Goal: Task Accomplishment & Management: Use online tool/utility

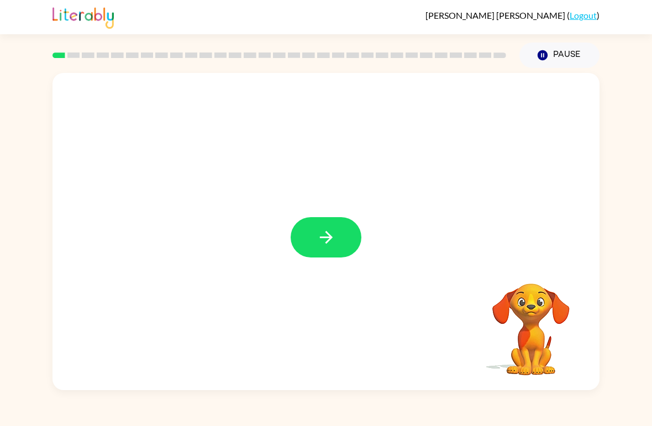
click at [330, 229] on icon "button" at bounding box center [326, 237] width 19 height 19
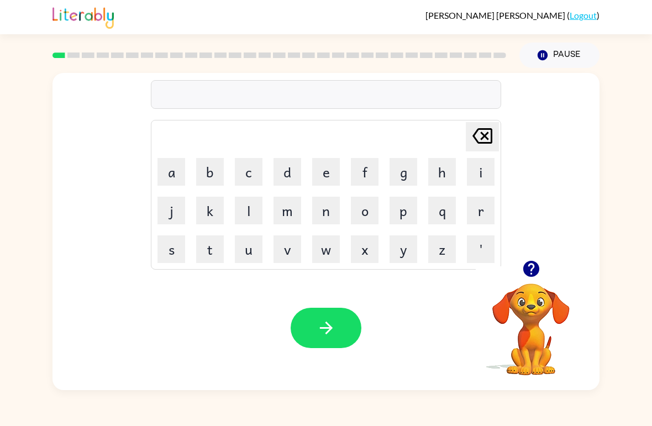
click at [205, 171] on button "b" at bounding box center [210, 172] width 28 height 28
click at [361, 220] on button "o" at bounding box center [365, 211] width 28 height 28
click at [479, 213] on button "r" at bounding box center [481, 211] width 28 height 28
click at [288, 172] on button "d" at bounding box center [288, 172] width 28 height 28
click at [315, 169] on button "e" at bounding box center [326, 172] width 28 height 28
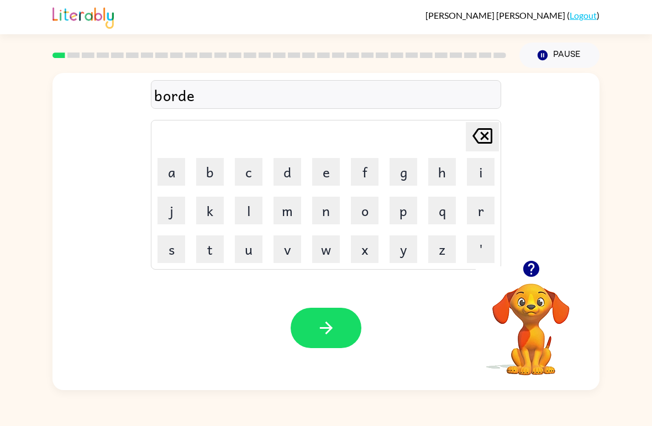
click at [484, 212] on button "r" at bounding box center [481, 211] width 28 height 28
click at [335, 313] on button "button" at bounding box center [326, 328] width 71 height 40
click at [335, 312] on div at bounding box center [326, 328] width 71 height 40
click at [534, 283] on button "button" at bounding box center [531, 269] width 28 height 28
click at [214, 176] on button "b" at bounding box center [210, 172] width 28 height 28
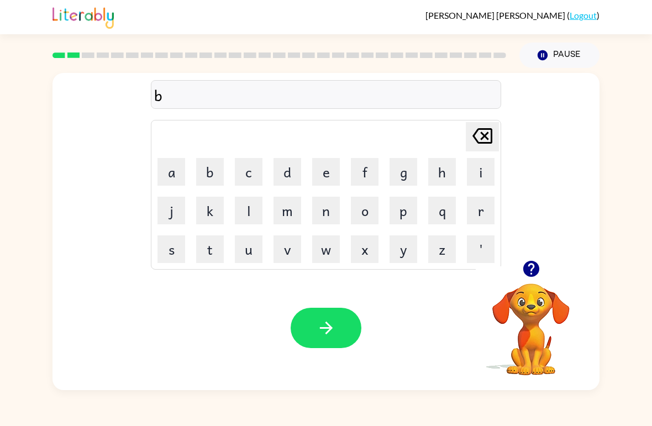
click at [486, 222] on button "r" at bounding box center [481, 211] width 28 height 28
click at [368, 211] on button "o" at bounding box center [365, 211] width 28 height 28
click at [330, 251] on button "w" at bounding box center [326, 249] width 28 height 28
click at [329, 202] on button "n" at bounding box center [326, 211] width 28 height 28
click at [343, 317] on button "button" at bounding box center [326, 328] width 71 height 40
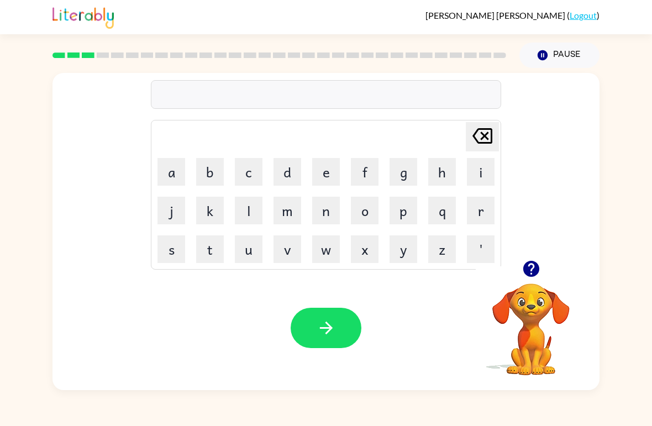
click at [538, 256] on button "button" at bounding box center [531, 269] width 28 height 28
click at [537, 256] on div "[PERSON_NAME] last character input a b c d e f g h i j k l m n o p q r s t u v …" at bounding box center [326, 166] width 547 height 187
click at [286, 220] on button "m" at bounding box center [288, 211] width 28 height 28
click at [252, 243] on button "u" at bounding box center [249, 249] width 28 height 28
click at [175, 243] on button "s" at bounding box center [172, 249] width 28 height 28
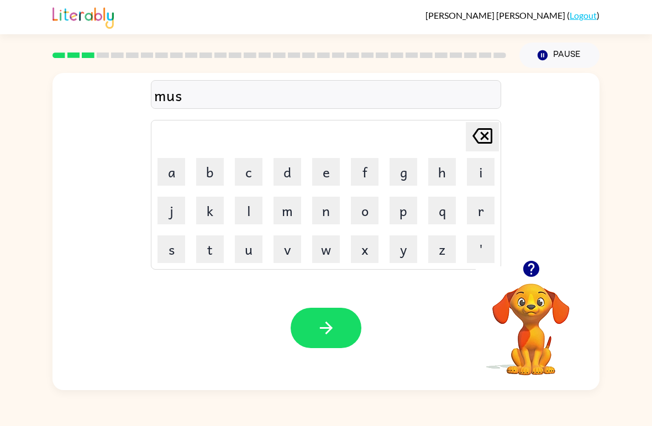
click at [435, 170] on button "h" at bounding box center [442, 172] width 28 height 28
click at [485, 166] on button "i" at bounding box center [481, 172] width 28 height 28
click at [326, 210] on button "n" at bounding box center [326, 211] width 28 height 28
click at [314, 339] on button "button" at bounding box center [326, 328] width 71 height 40
click at [544, 267] on button "button" at bounding box center [531, 269] width 28 height 28
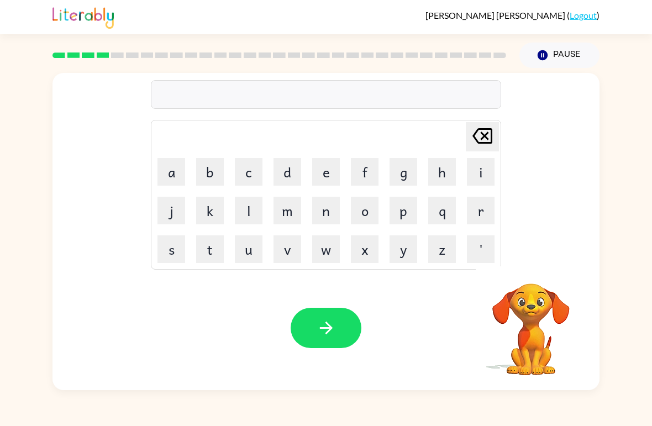
click at [544, 267] on video "Your browser must support playing .mp4 files to use Literably. Please try using…" at bounding box center [531, 321] width 111 height 111
click at [203, 256] on button "t" at bounding box center [210, 249] width 28 height 28
click at [481, 215] on button "r" at bounding box center [481, 211] width 28 height 28
click at [179, 166] on button "a" at bounding box center [172, 172] width 28 height 28
click at [488, 167] on button "i" at bounding box center [481, 172] width 28 height 28
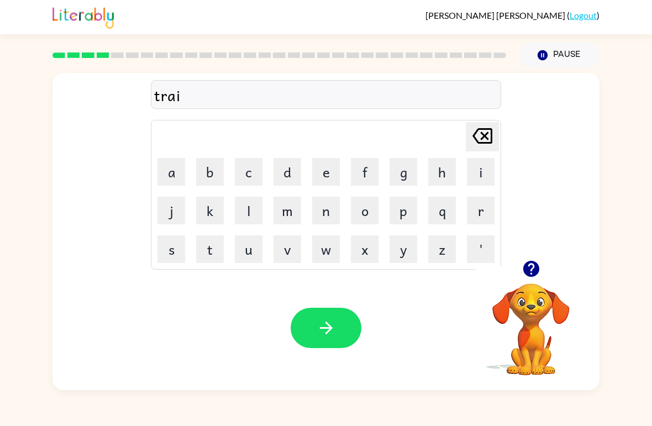
click at [321, 212] on button "n" at bounding box center [326, 211] width 28 height 28
click at [318, 317] on button "button" at bounding box center [326, 328] width 71 height 40
click at [540, 270] on icon "button" at bounding box center [531, 268] width 19 height 19
click at [287, 181] on button "d" at bounding box center [288, 172] width 28 height 28
click at [474, 162] on button "i" at bounding box center [481, 172] width 28 height 28
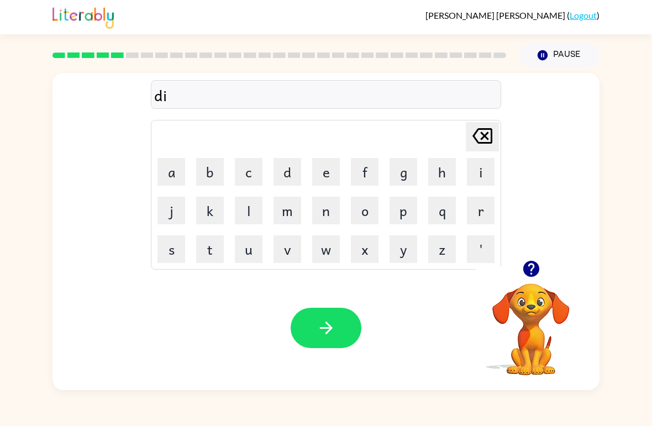
click at [408, 211] on button "p" at bounding box center [404, 211] width 28 height 28
click at [447, 172] on button "h" at bounding box center [442, 172] width 28 height 28
click at [333, 176] on button "e" at bounding box center [326, 172] width 28 height 28
click at [331, 209] on button "n" at bounding box center [326, 211] width 28 height 28
click at [323, 177] on button "e" at bounding box center [326, 172] width 28 height 28
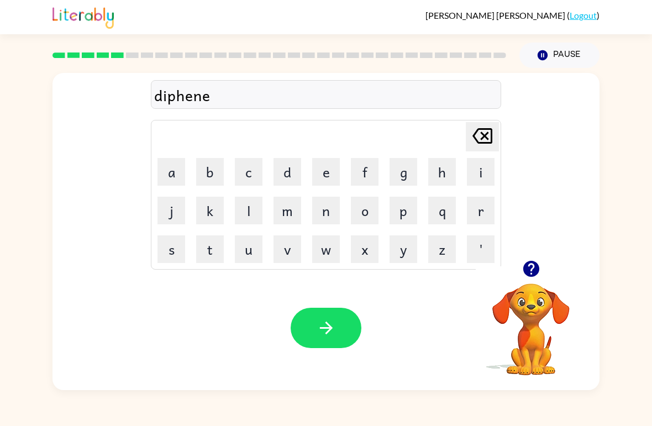
click at [469, 146] on button "[PERSON_NAME] last character input" at bounding box center [482, 136] width 33 height 29
click at [322, 166] on button "e" at bounding box center [326, 172] width 28 height 28
click at [483, 134] on icon at bounding box center [483, 135] width 20 height 15
click at [329, 170] on button "e" at bounding box center [326, 172] width 28 height 28
click at [470, 128] on icon "[PERSON_NAME] last character input" at bounding box center [482, 136] width 27 height 27
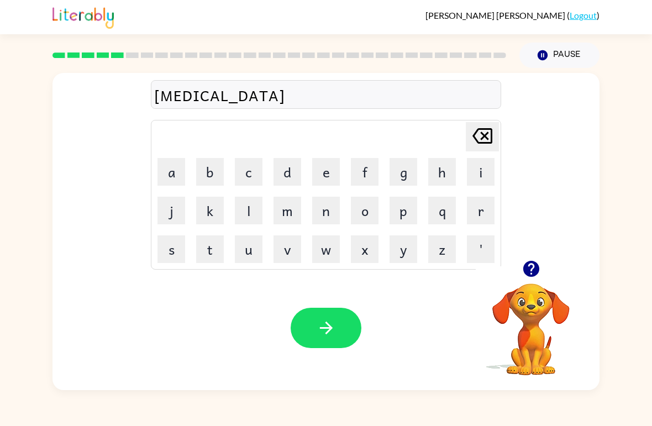
click at [295, 166] on button "d" at bounding box center [288, 172] width 28 height 28
click at [332, 174] on button "e" at bounding box center [326, 172] width 28 height 28
click at [297, 168] on button "d" at bounding box center [288, 172] width 28 height 28
click at [318, 335] on icon "button" at bounding box center [326, 327] width 19 height 19
click at [533, 278] on icon "button" at bounding box center [531, 268] width 19 height 19
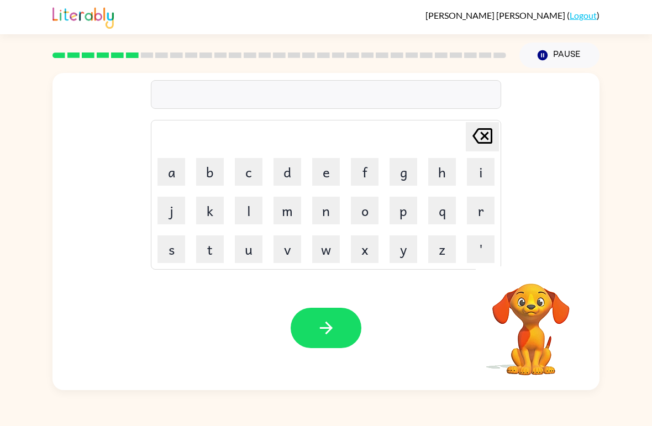
click at [289, 256] on button "v" at bounding box center [288, 249] width 28 height 28
click at [176, 170] on button "a" at bounding box center [172, 172] width 28 height 28
click at [246, 175] on button "c" at bounding box center [249, 172] width 28 height 28
click at [172, 178] on button "a" at bounding box center [172, 172] width 28 height 28
click at [223, 240] on button "t" at bounding box center [210, 249] width 28 height 28
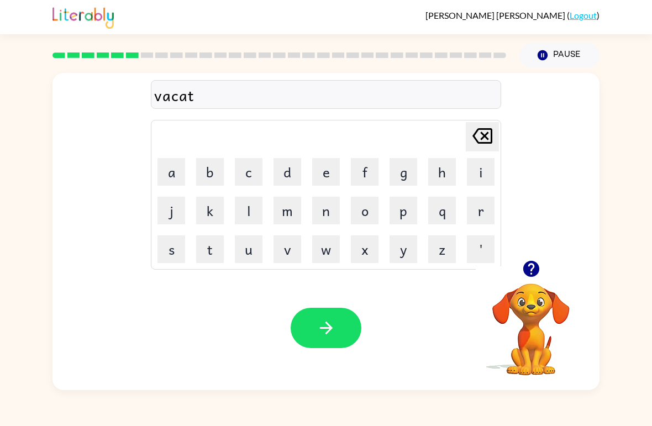
click at [481, 173] on button "i" at bounding box center [481, 172] width 28 height 28
click at [366, 211] on button "o" at bounding box center [365, 211] width 28 height 28
click at [334, 211] on button "n" at bounding box center [326, 211] width 28 height 28
click at [173, 245] on button "s" at bounding box center [172, 249] width 28 height 28
click at [314, 348] on button "button" at bounding box center [326, 328] width 71 height 40
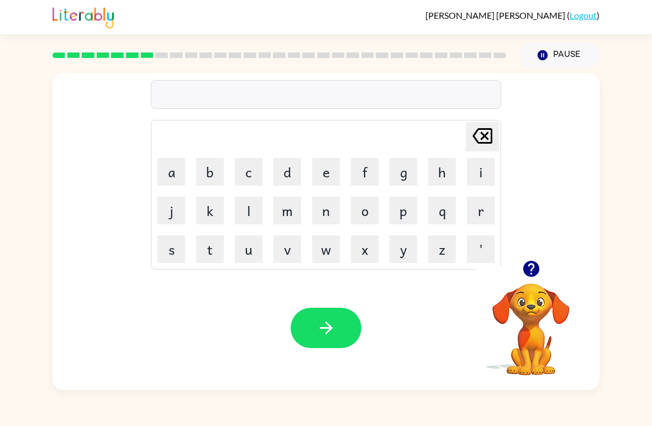
click at [390, 223] on button "p" at bounding box center [404, 211] width 28 height 28
click at [366, 217] on button "o" at bounding box center [365, 211] width 28 height 28
click at [197, 247] on button "t" at bounding box center [210, 249] width 28 height 28
click at [239, 208] on button "l" at bounding box center [249, 211] width 28 height 28
click at [335, 172] on button "e" at bounding box center [326, 172] width 28 height 28
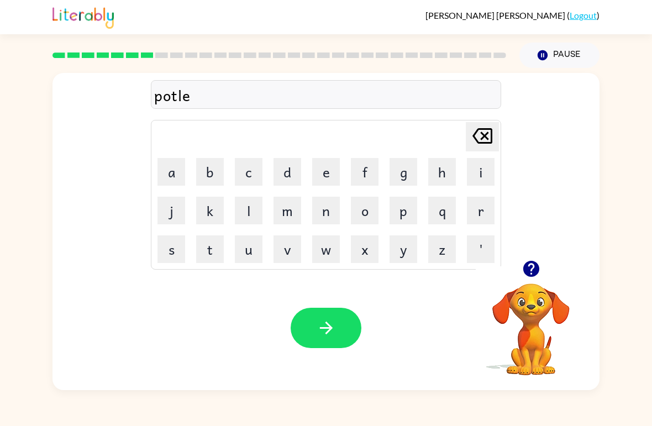
click at [329, 346] on button "button" at bounding box center [326, 328] width 71 height 40
click at [556, 287] on video "Your browser must support playing .mp4 files to use Literably. Please try using…" at bounding box center [531, 321] width 111 height 111
click at [555, 287] on video "Your browser must support playing .mp4 files to use Literably. Please try using…" at bounding box center [531, 321] width 111 height 111
click at [542, 278] on button "button" at bounding box center [531, 269] width 28 height 28
click at [541, 277] on video "Your browser must support playing .mp4 files to use Literably. Please try using…" at bounding box center [531, 321] width 111 height 111
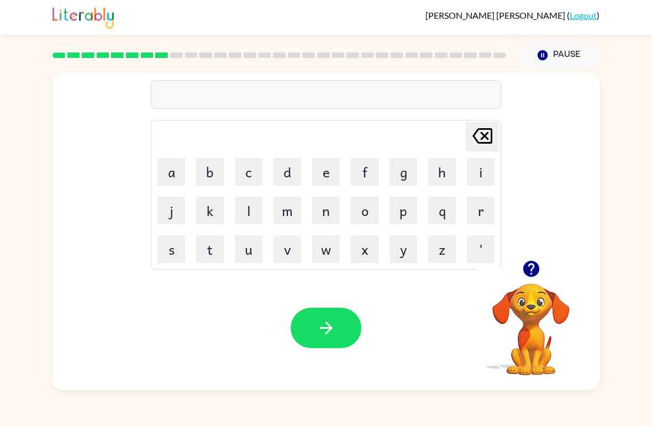
click at [337, 206] on button "n" at bounding box center [326, 211] width 28 height 28
click at [485, 175] on button "i" at bounding box center [481, 172] width 28 height 28
click at [566, 268] on div at bounding box center [531, 269] width 111 height 28
click at [531, 272] on icon "button" at bounding box center [531, 269] width 16 height 16
click at [479, 142] on icon "[PERSON_NAME] last character input" at bounding box center [482, 136] width 27 height 27
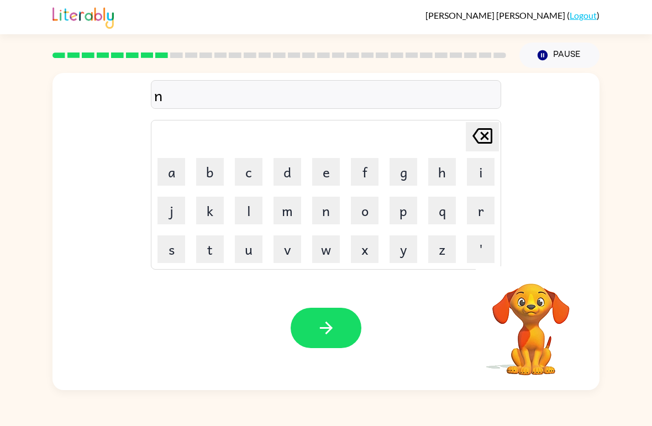
click at [479, 142] on icon "[PERSON_NAME] last character input" at bounding box center [482, 136] width 27 height 27
click at [293, 208] on button "m" at bounding box center [288, 211] width 28 height 28
click at [482, 170] on button "i" at bounding box center [481, 172] width 28 height 28
click at [478, 211] on button "r" at bounding box center [481, 211] width 28 height 28
click at [476, 168] on button "i" at bounding box center [481, 172] width 28 height 28
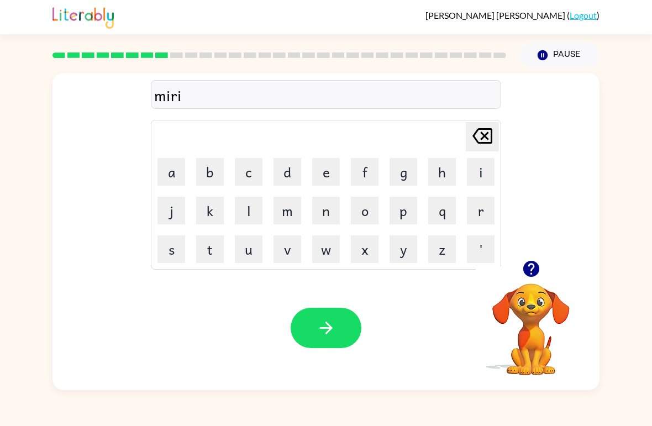
click at [243, 167] on button "c" at bounding box center [249, 172] width 28 height 28
click at [253, 204] on button "l" at bounding box center [249, 211] width 28 height 28
click at [324, 178] on button "e" at bounding box center [326, 172] width 28 height 28
click at [322, 318] on button "button" at bounding box center [326, 328] width 71 height 40
click at [330, 215] on button "n" at bounding box center [326, 211] width 28 height 28
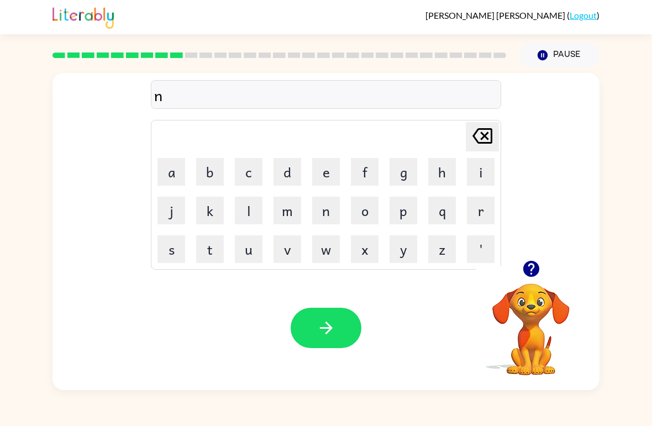
click at [485, 171] on button "i" at bounding box center [481, 172] width 28 height 28
click at [284, 172] on button "d" at bounding box center [288, 172] width 28 height 28
click at [292, 217] on button "m" at bounding box center [288, 211] width 28 height 28
click at [362, 217] on button "o" at bounding box center [365, 211] width 28 height 28
click at [520, 267] on button "button" at bounding box center [531, 269] width 28 height 28
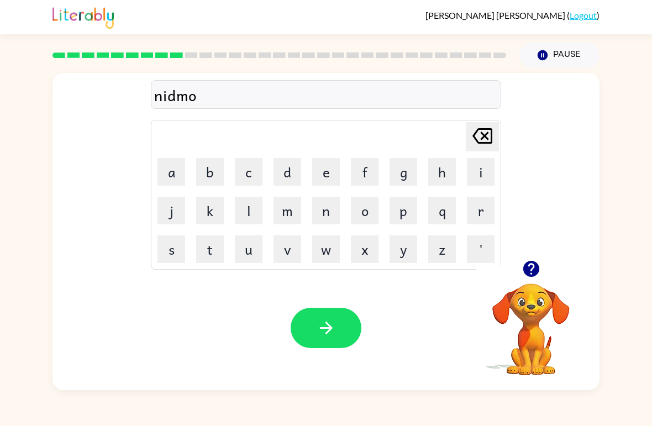
click at [482, 217] on button "r" at bounding box center [481, 211] width 28 height 28
click at [297, 169] on button "d" at bounding box center [288, 172] width 28 height 28
click at [491, 170] on button "i" at bounding box center [481, 172] width 28 height 28
click at [330, 211] on button "n" at bounding box center [326, 211] width 28 height 28
click at [409, 171] on button "g" at bounding box center [404, 172] width 28 height 28
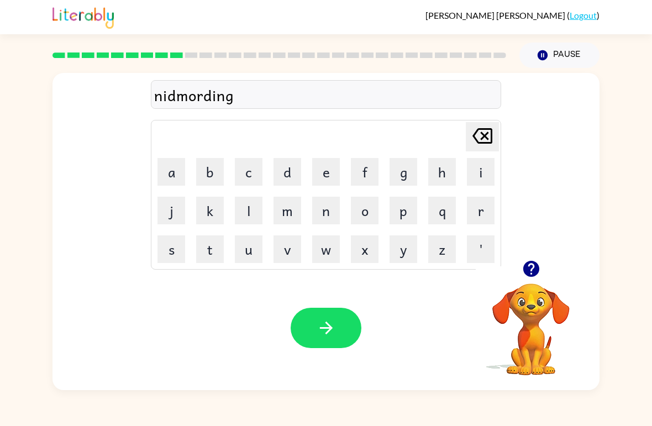
click at [306, 343] on button "button" at bounding box center [326, 328] width 71 height 40
click at [543, 247] on div "[PERSON_NAME] last character input a b c d e f g h i j k l m n o p q r s t u v …" at bounding box center [326, 166] width 547 height 187
click at [533, 271] on icon "button" at bounding box center [531, 269] width 16 height 16
click at [294, 167] on button "d" at bounding box center [288, 172] width 28 height 28
click at [482, 169] on button "i" at bounding box center [481, 172] width 28 height 28
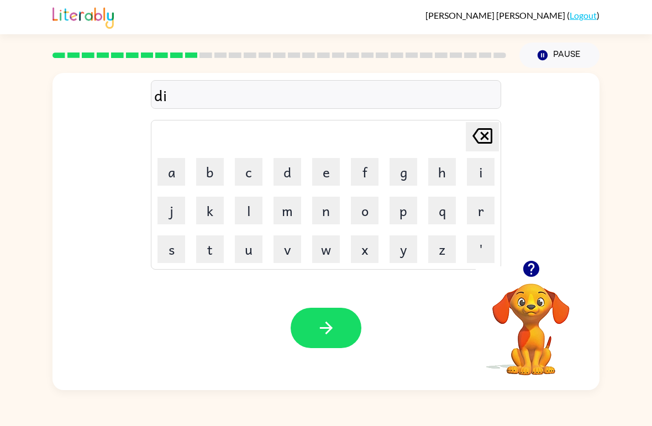
click at [173, 246] on button "s" at bounding box center [172, 249] width 28 height 28
click at [207, 254] on button "t" at bounding box center [210, 249] width 28 height 28
click at [480, 220] on button "r" at bounding box center [481, 211] width 28 height 28
click at [374, 209] on button "o" at bounding box center [365, 211] width 28 height 28
click at [201, 251] on button "t" at bounding box center [210, 249] width 28 height 28
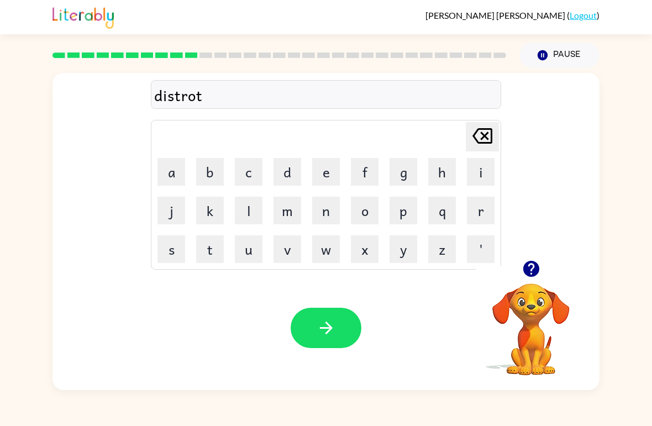
click at [485, 140] on icon "[PERSON_NAME] last character input" at bounding box center [482, 136] width 27 height 27
click at [179, 256] on button "s" at bounding box center [172, 249] width 28 height 28
click at [210, 254] on button "t" at bounding box center [210, 249] width 28 height 28
click at [321, 333] on icon "button" at bounding box center [326, 327] width 19 height 19
click at [206, 180] on button "b" at bounding box center [210, 172] width 28 height 28
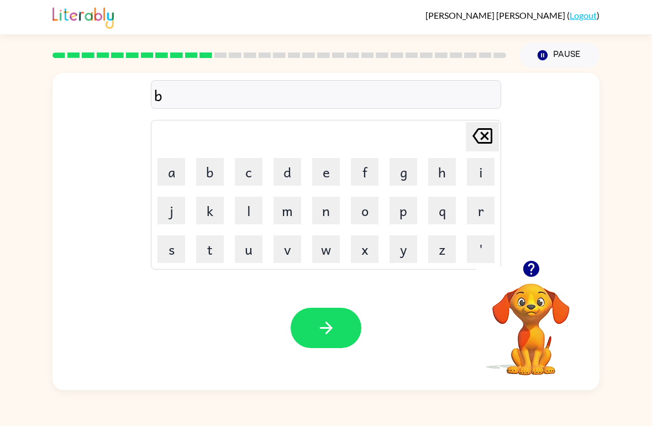
click at [533, 268] on icon "button" at bounding box center [531, 268] width 19 height 19
click at [480, 217] on button "r" at bounding box center [481, 211] width 28 height 28
click at [369, 216] on button "o" at bounding box center [365, 211] width 28 height 28
click at [252, 249] on button "u" at bounding box center [249, 249] width 28 height 28
click at [207, 213] on button "k" at bounding box center [210, 211] width 28 height 28
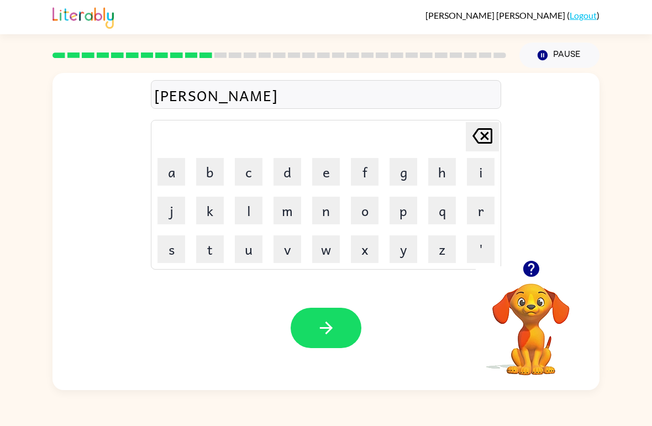
click at [301, 301] on div "Your browser must support playing .mp4 files to use Literably. Please try using…" at bounding box center [326, 328] width 547 height 124
click at [320, 319] on icon "button" at bounding box center [326, 327] width 19 height 19
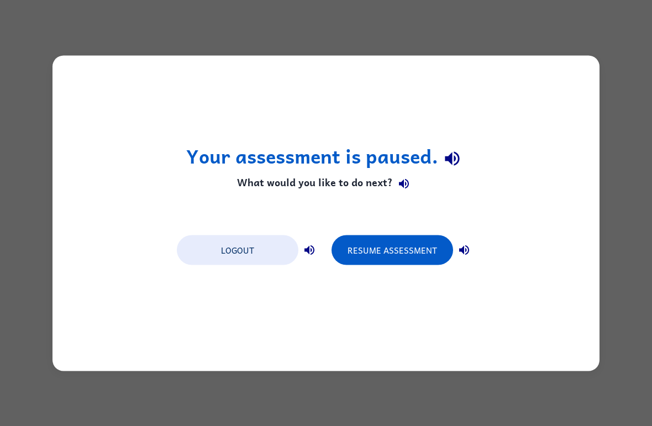
click at [418, 262] on button "Resume Assessment" at bounding box center [393, 250] width 122 height 30
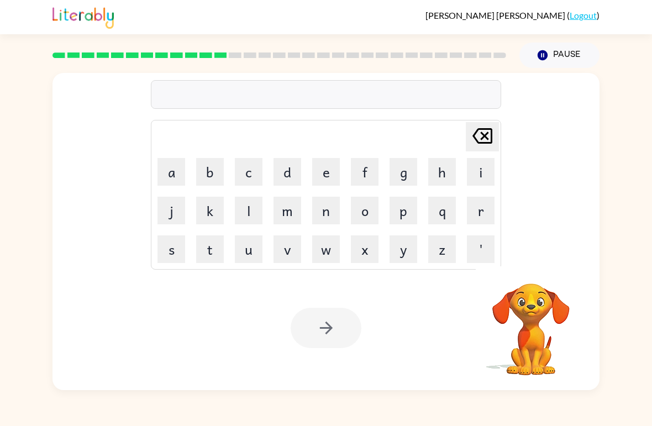
click at [159, 176] on button "a" at bounding box center [172, 172] width 28 height 28
click at [409, 213] on button "p" at bounding box center [404, 211] width 28 height 28
